Goal: Task Accomplishment & Management: Use online tool/utility

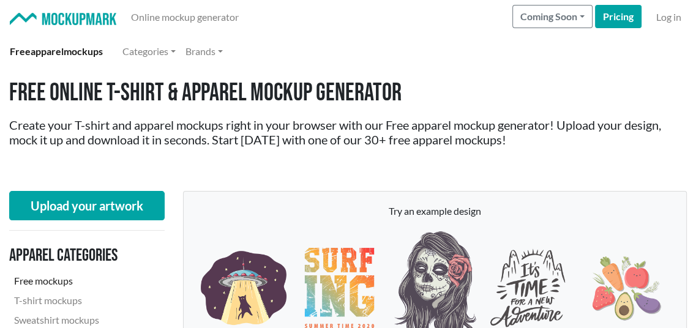
scroll to position [245, 0]
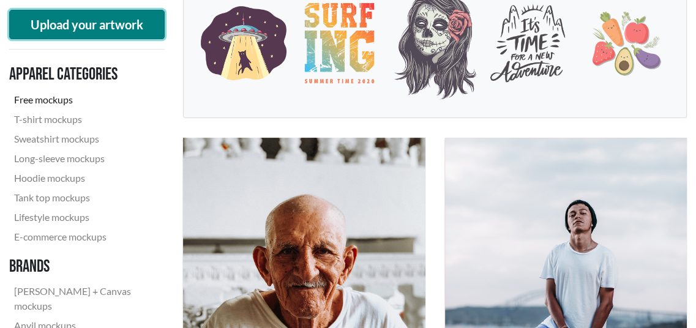
click at [81, 26] on button "Upload your artwork" at bounding box center [86, 24] width 155 height 29
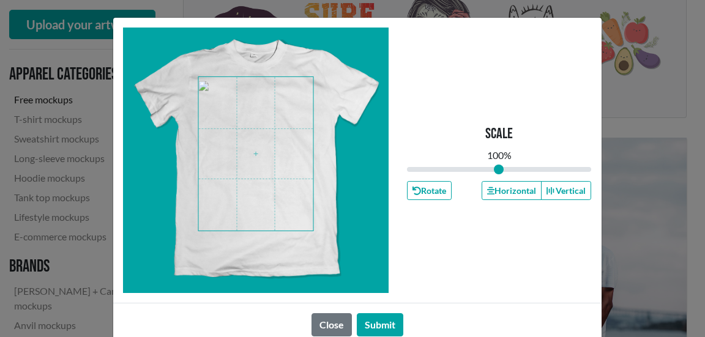
click at [270, 154] on span at bounding box center [255, 154] width 115 height 154
click at [391, 325] on button "Submit" at bounding box center [380, 324] width 47 height 23
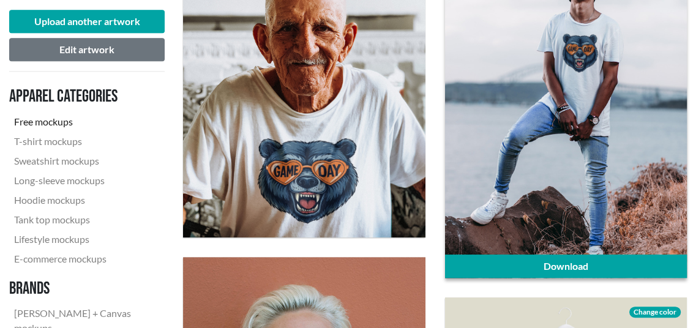
scroll to position [489, 0]
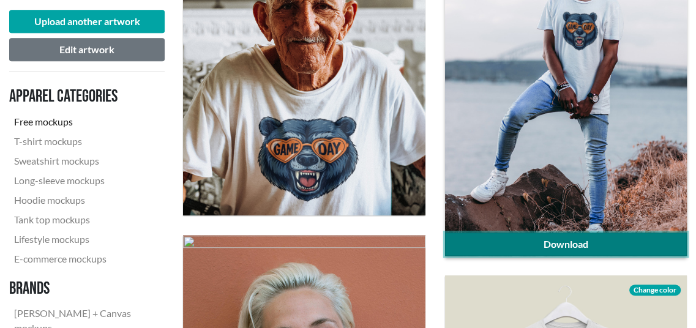
click at [523, 243] on link "Download" at bounding box center [566, 244] width 242 height 23
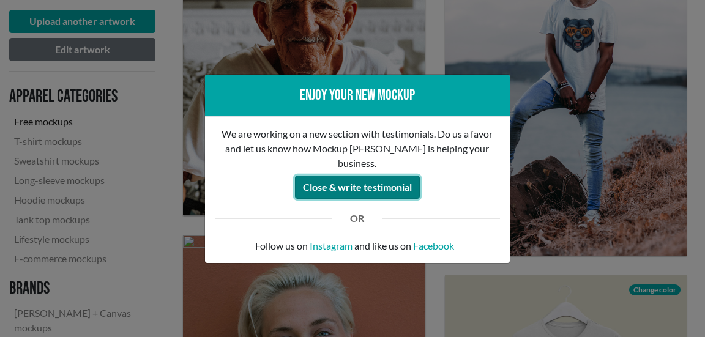
click at [355, 178] on button "Close & write testimonial" at bounding box center [357, 187] width 125 height 23
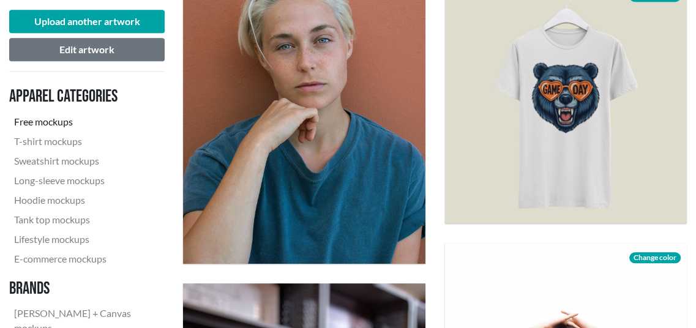
scroll to position [857, 0]
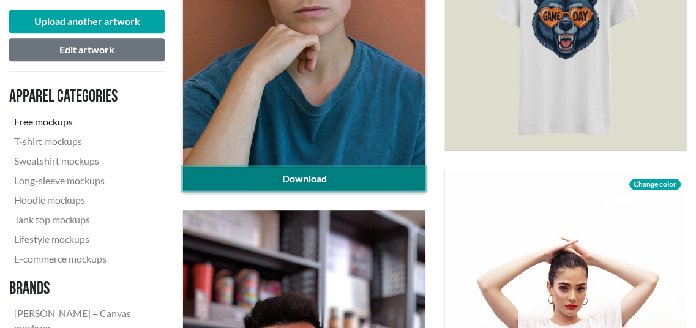
click at [374, 182] on link "Download" at bounding box center [304, 178] width 242 height 23
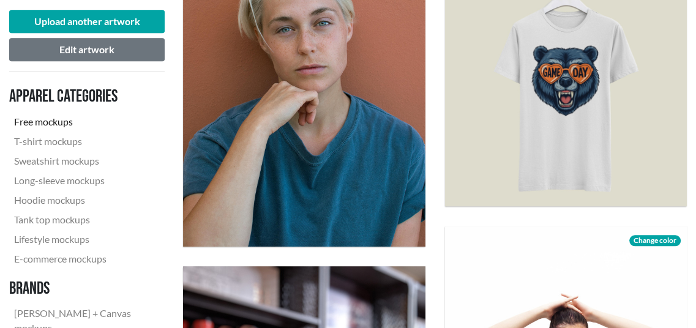
scroll to position [734, 0]
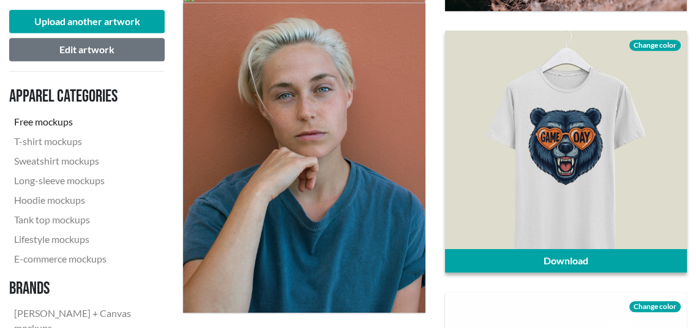
click at [650, 45] on span "Change color" at bounding box center [654, 45] width 51 height 11
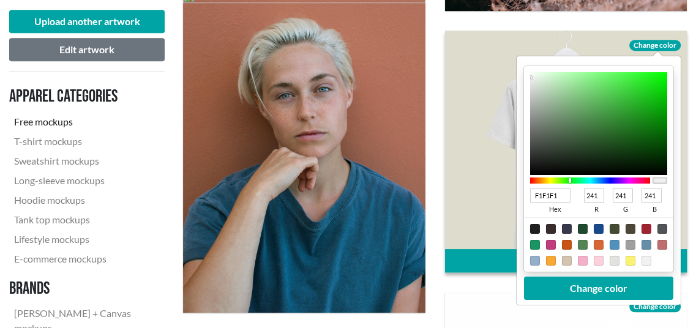
click at [569, 181] on div at bounding box center [589, 180] width 120 height 6
type input "B1E4B1"
type input "177"
type input "228"
type input "177"
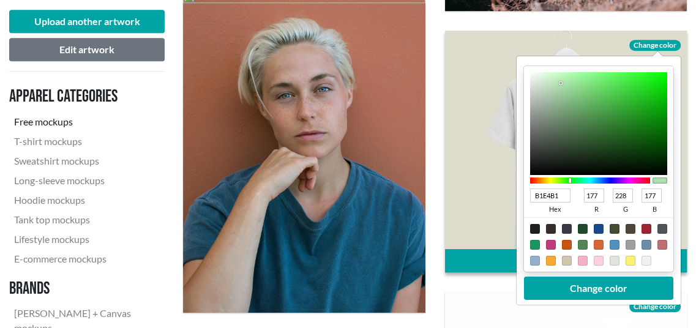
click at [560, 83] on div at bounding box center [597, 123] width 137 height 103
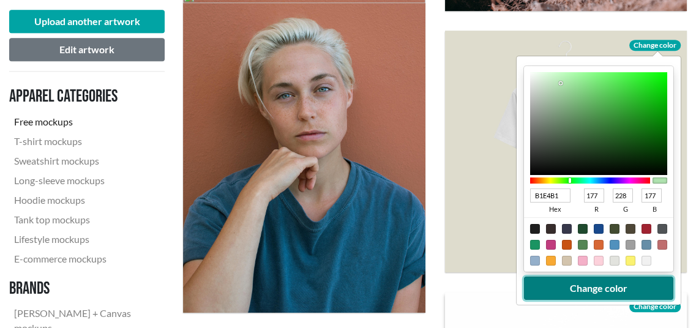
click at [562, 294] on button "Change color" at bounding box center [597, 288] width 149 height 23
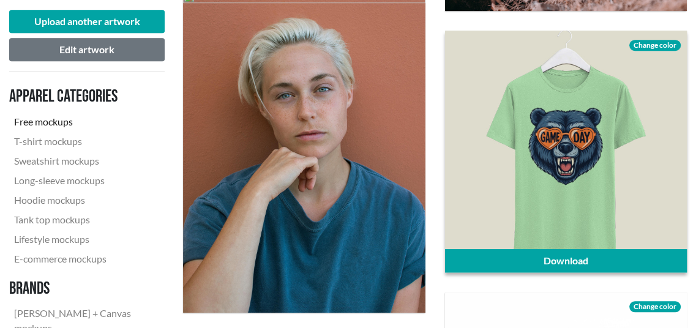
click at [634, 45] on span "Change color" at bounding box center [654, 45] width 51 height 11
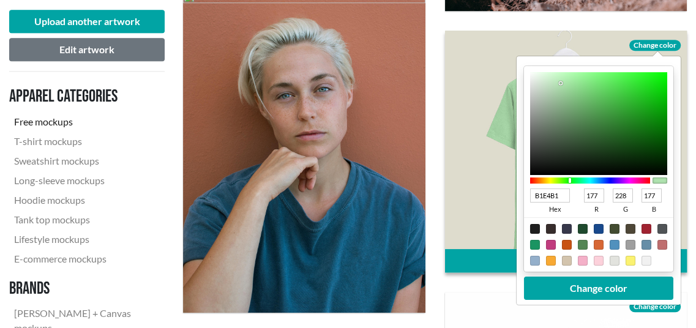
type input "B1C7B1"
type input "199"
click at [544, 94] on div at bounding box center [597, 123] width 137 height 103
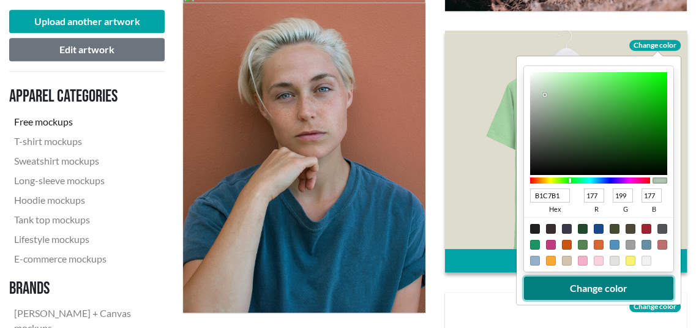
click at [604, 288] on button "Change color" at bounding box center [597, 288] width 149 height 23
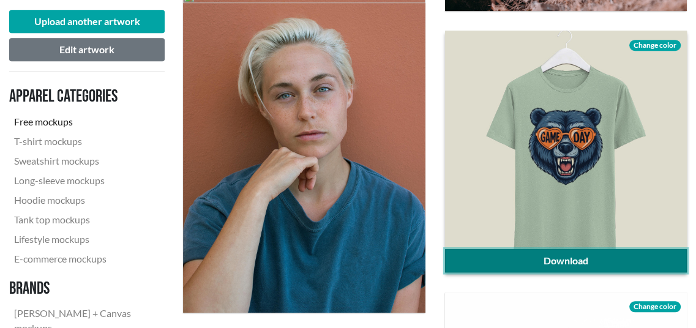
click at [557, 265] on link "Download" at bounding box center [566, 260] width 242 height 23
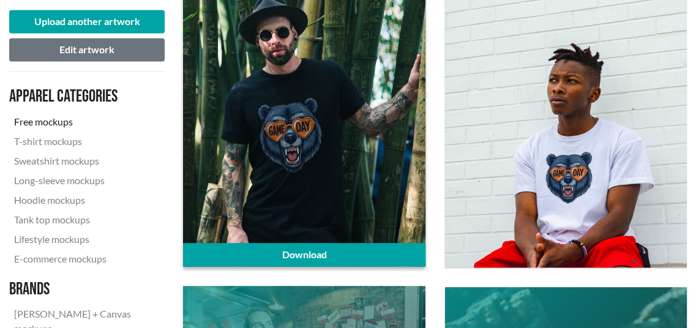
scroll to position [1530, 0]
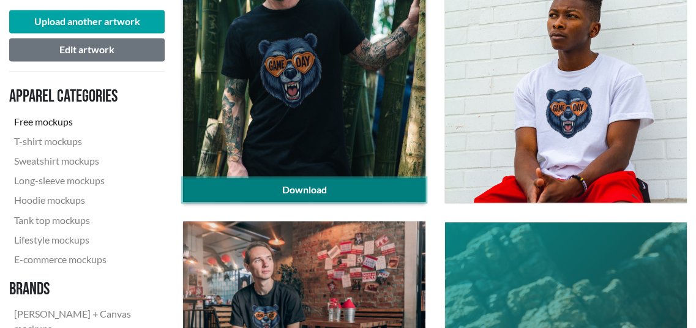
click at [319, 190] on link "Download" at bounding box center [304, 189] width 242 height 23
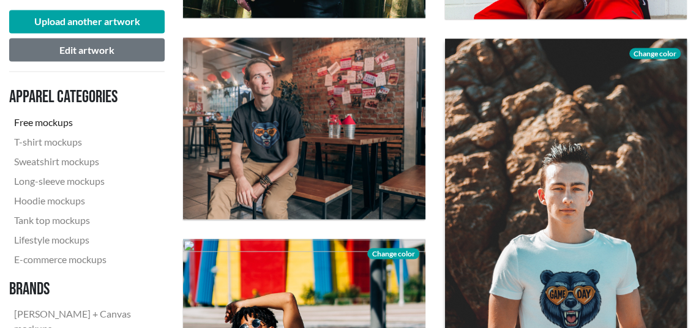
scroll to position [1713, 0]
click at [642, 51] on span "Change color" at bounding box center [654, 53] width 51 height 11
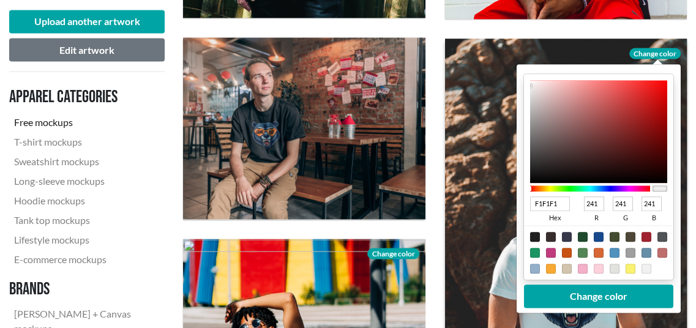
type input "9B9696"
type input "155"
type input "150"
click at [534, 120] on div at bounding box center [597, 131] width 137 height 103
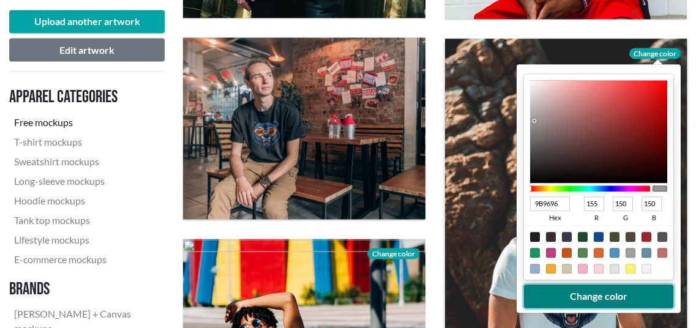
click at [592, 297] on button "Change color" at bounding box center [597, 296] width 149 height 23
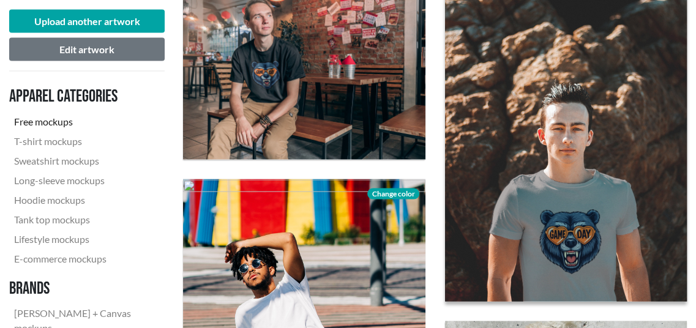
scroll to position [1836, 0]
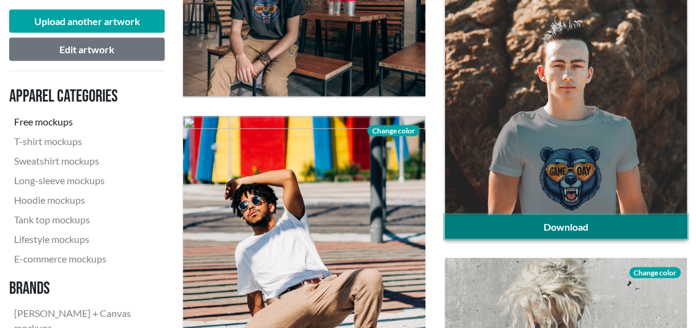
click at [611, 228] on link "Download" at bounding box center [566, 226] width 242 height 23
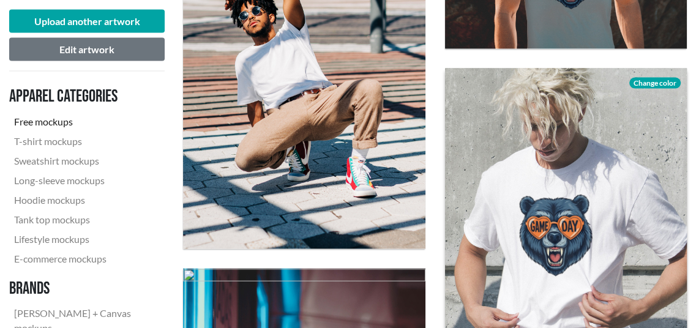
scroll to position [2080, 0]
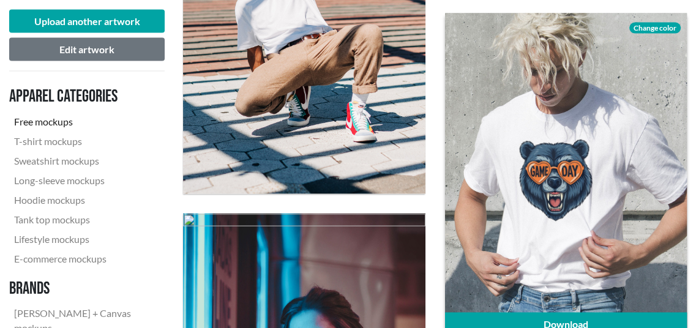
click at [661, 26] on span "Change color" at bounding box center [654, 28] width 51 height 11
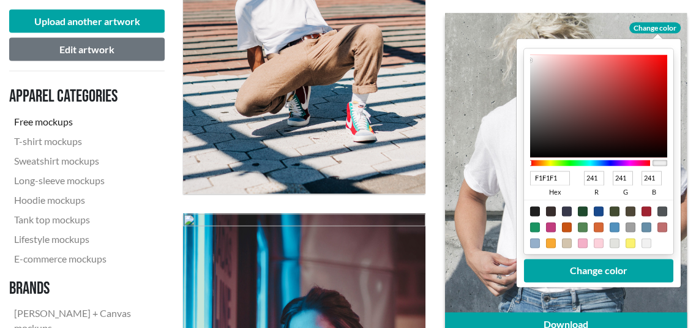
type input "650808"
type input "101"
type input "8"
click at [655, 117] on div at bounding box center [597, 106] width 137 height 103
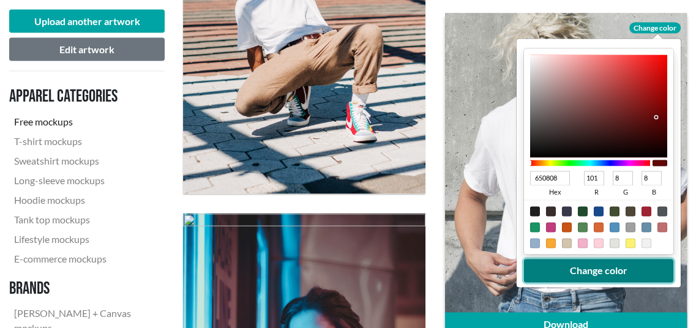
click at [602, 271] on button "Change color" at bounding box center [597, 270] width 149 height 23
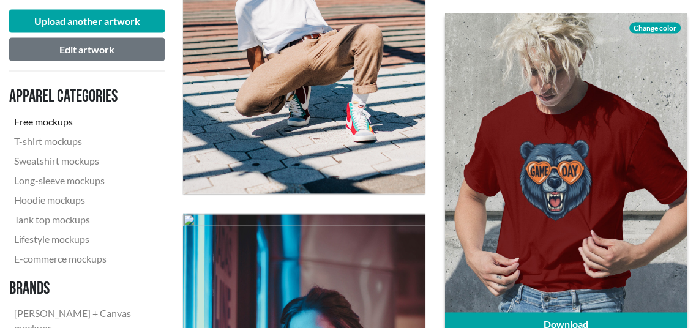
scroll to position [2142, 0]
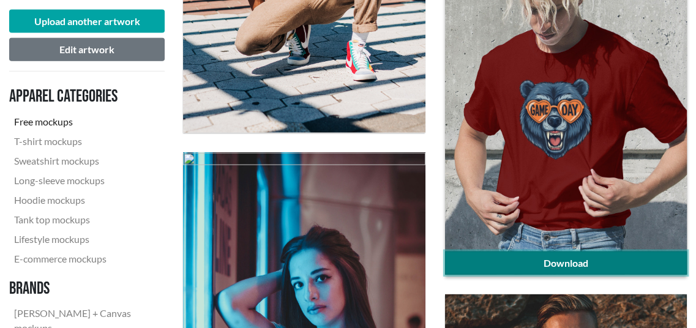
click at [570, 262] on link "Download" at bounding box center [566, 262] width 242 height 23
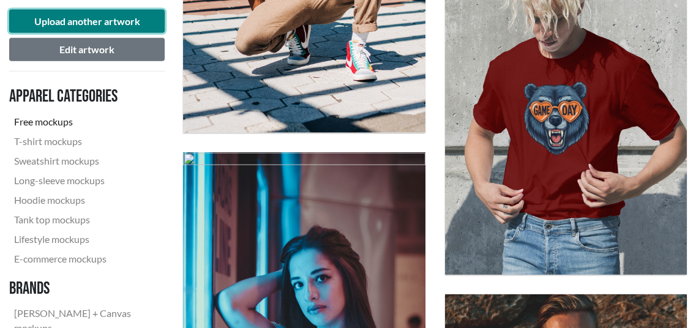
click at [103, 24] on button "Upload another artwork" at bounding box center [86, 21] width 155 height 23
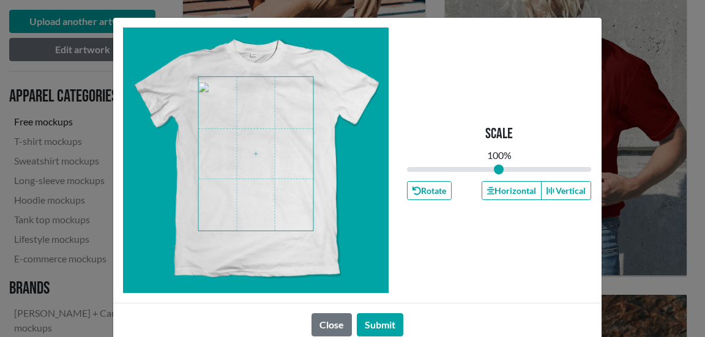
click at [261, 142] on span at bounding box center [255, 154] width 115 height 154
click at [388, 325] on button "Submit" at bounding box center [380, 324] width 47 height 23
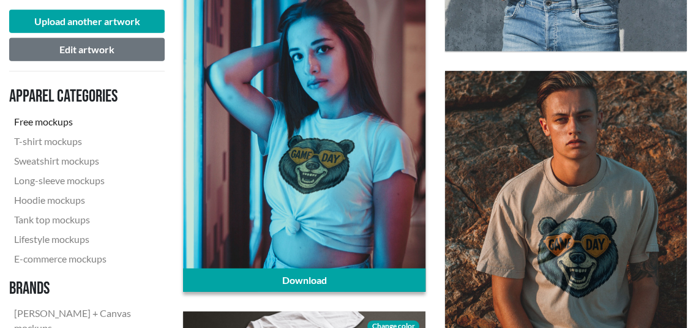
scroll to position [2386, 0]
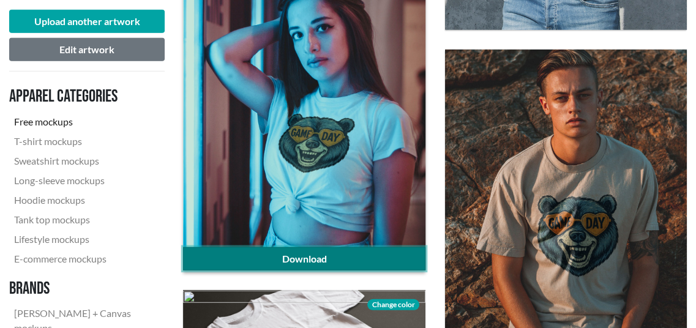
click at [333, 252] on link "Download" at bounding box center [304, 258] width 242 height 23
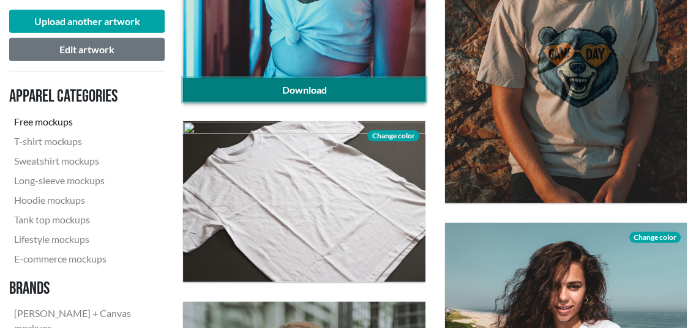
scroll to position [2631, 0]
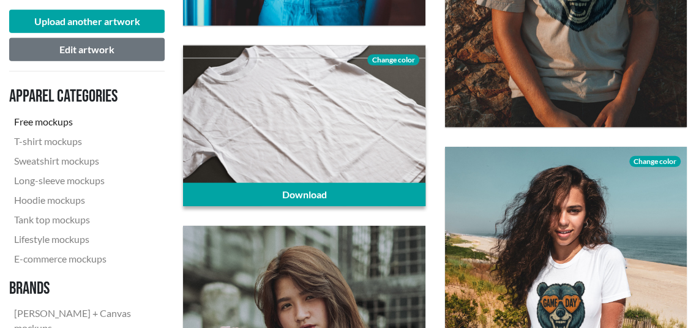
click at [400, 57] on span "Change color" at bounding box center [392, 59] width 51 height 11
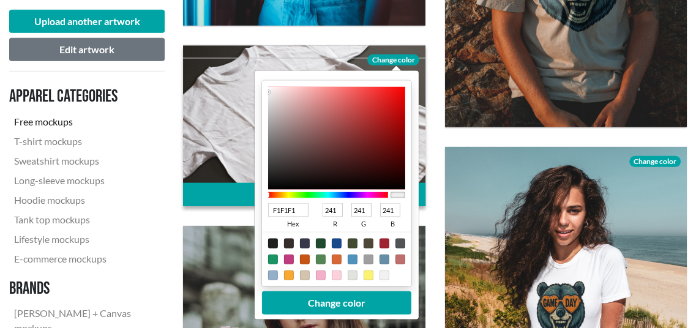
click at [333, 193] on div at bounding box center [328, 195] width 120 height 6
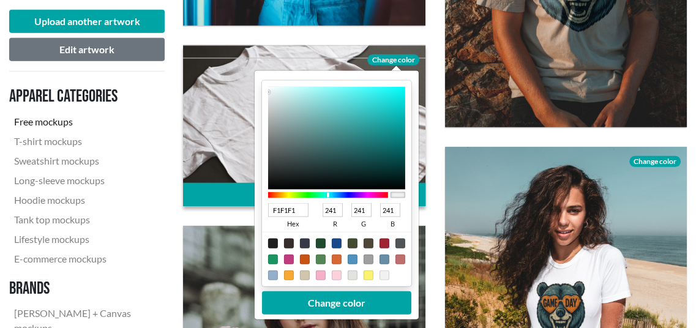
click at [327, 194] on div at bounding box center [328, 195] width 120 height 6
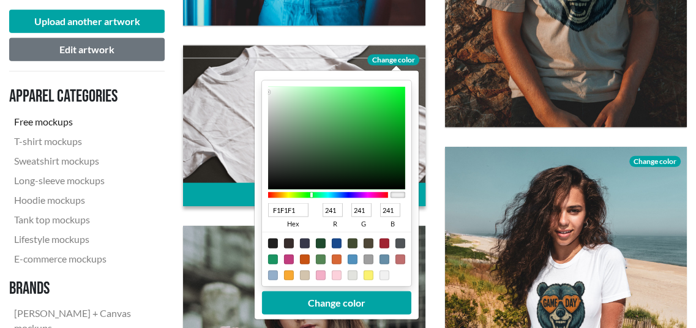
click at [311, 193] on div at bounding box center [328, 195] width 120 height 6
type input "045511"
type input "4"
type input "85"
type input "17"
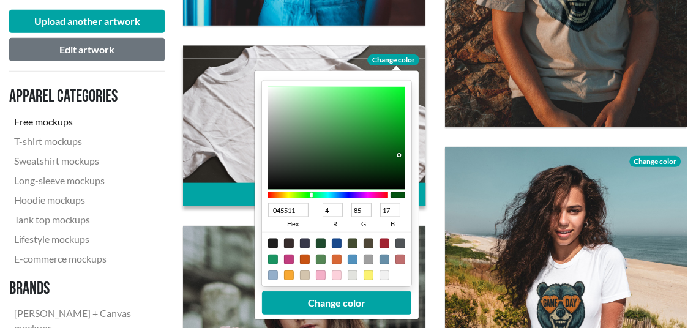
click at [399, 155] on div at bounding box center [336, 137] width 137 height 103
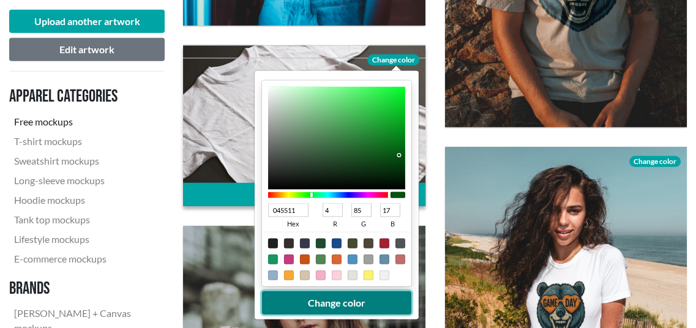
click at [340, 303] on button "Change color" at bounding box center [336, 302] width 149 height 23
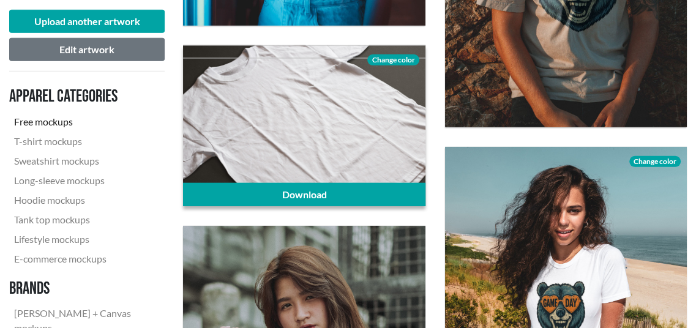
click at [403, 57] on span "Change color" at bounding box center [392, 59] width 51 height 11
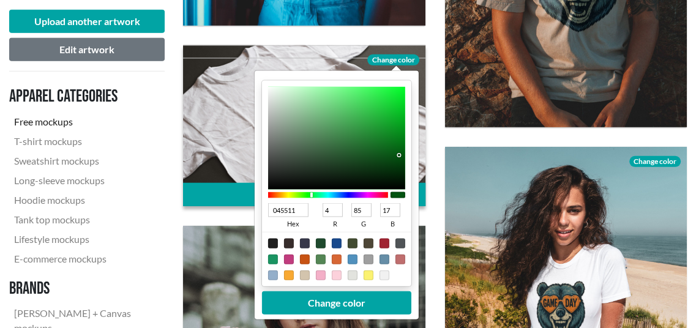
type input "03390C"
type input "3"
type input "57"
type input "12"
click at [398, 166] on div at bounding box center [336, 137] width 137 height 103
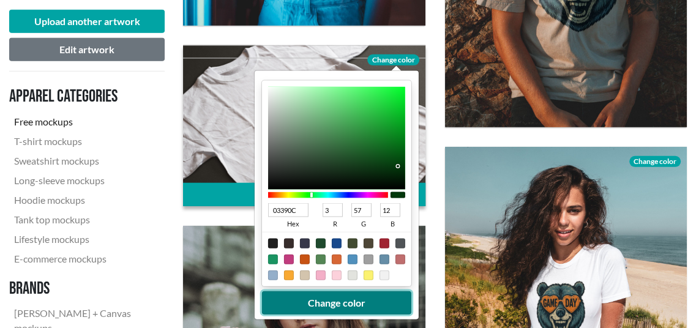
click at [324, 300] on button "Change color" at bounding box center [336, 302] width 149 height 23
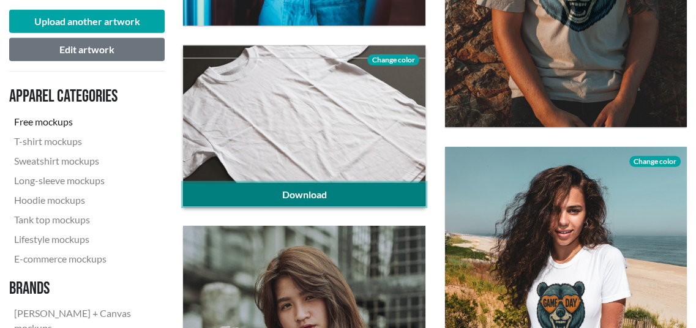
click at [354, 188] on link "Download" at bounding box center [304, 194] width 242 height 23
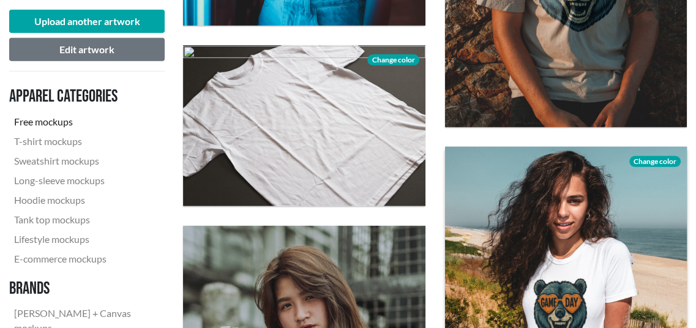
click at [674, 161] on span "Change color" at bounding box center [654, 161] width 51 height 11
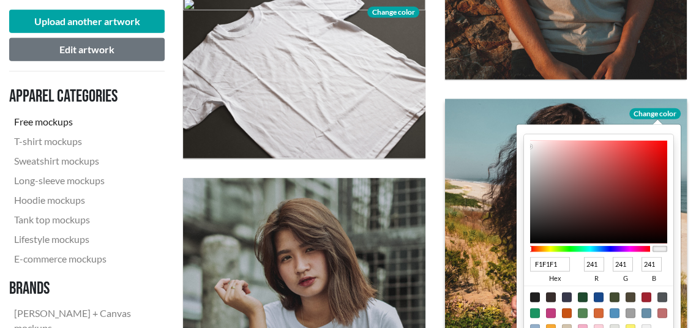
scroll to position [2753, 0]
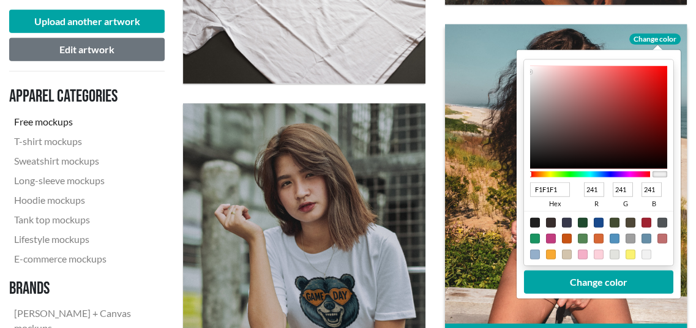
click at [605, 175] on div at bounding box center [589, 174] width 120 height 6
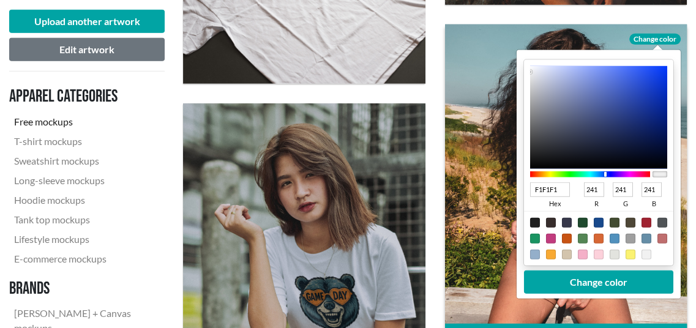
type input "9199B2"
type input "145"
type input "153"
type input "178"
click at [554, 97] on div at bounding box center [597, 117] width 137 height 103
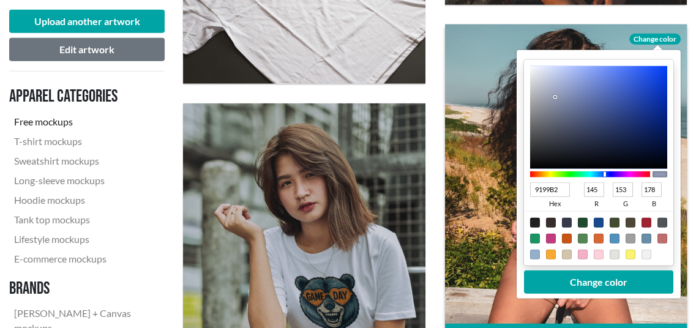
type input "606E99"
type input "96"
type input "110"
type input "153"
click at [580, 107] on div at bounding box center [597, 117] width 137 height 103
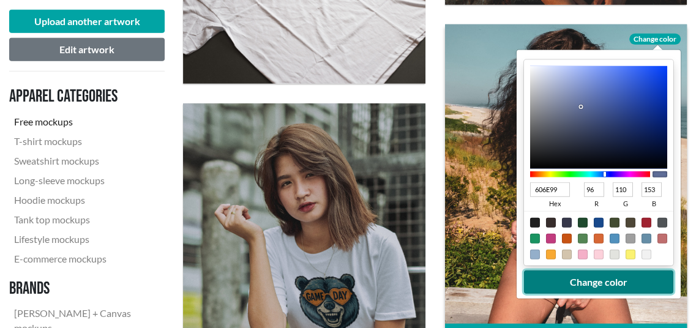
click at [584, 279] on button "Change color" at bounding box center [597, 281] width 149 height 23
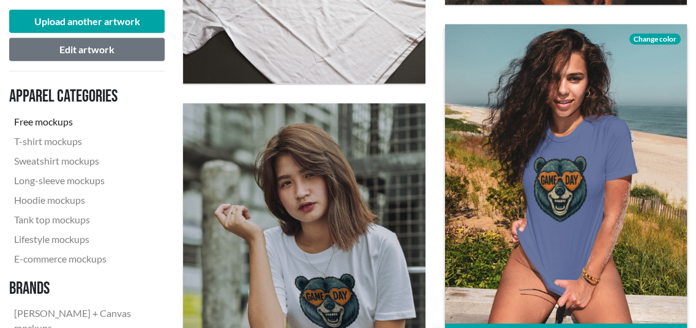
scroll to position [2815, 0]
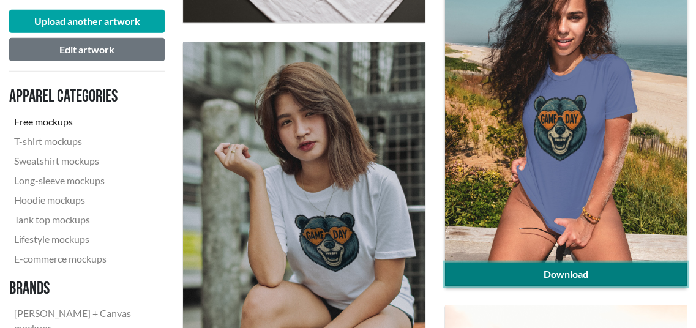
click at [527, 270] on link "Download" at bounding box center [566, 273] width 242 height 23
